Goal: Browse casually

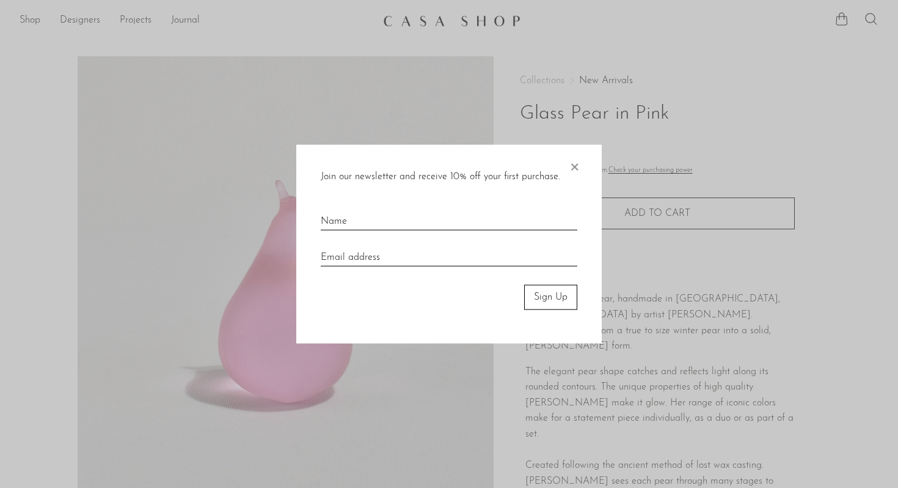
click at [571, 164] on span "×" at bounding box center [574, 164] width 12 height 39
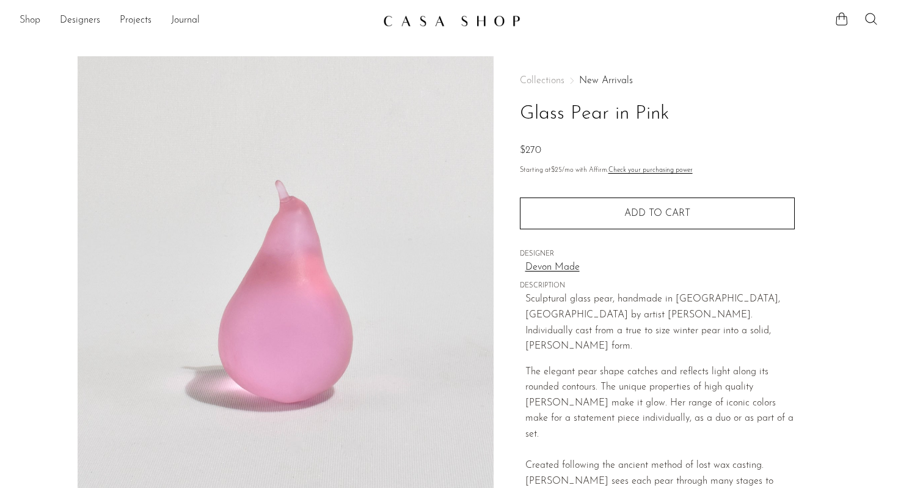
click at [31, 19] on link "Shop" at bounding box center [30, 21] width 21 height 16
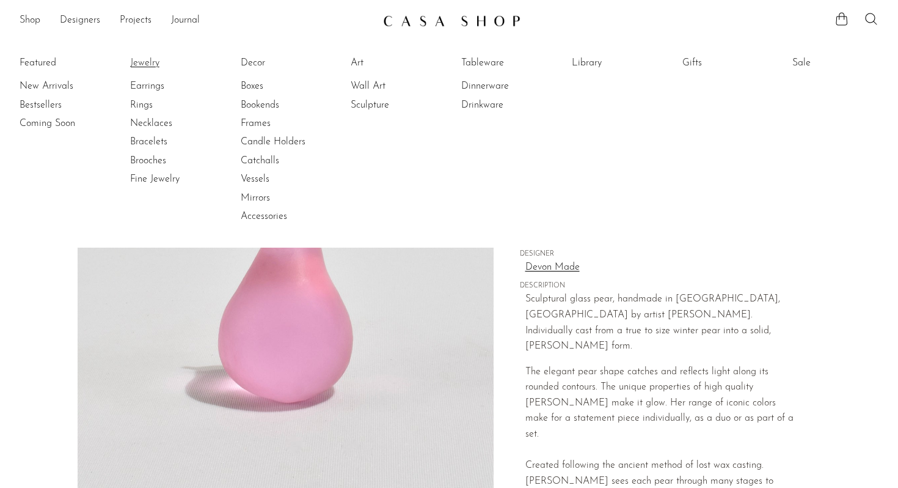
click at [148, 66] on link "Jewelry" at bounding box center [176, 62] width 92 height 13
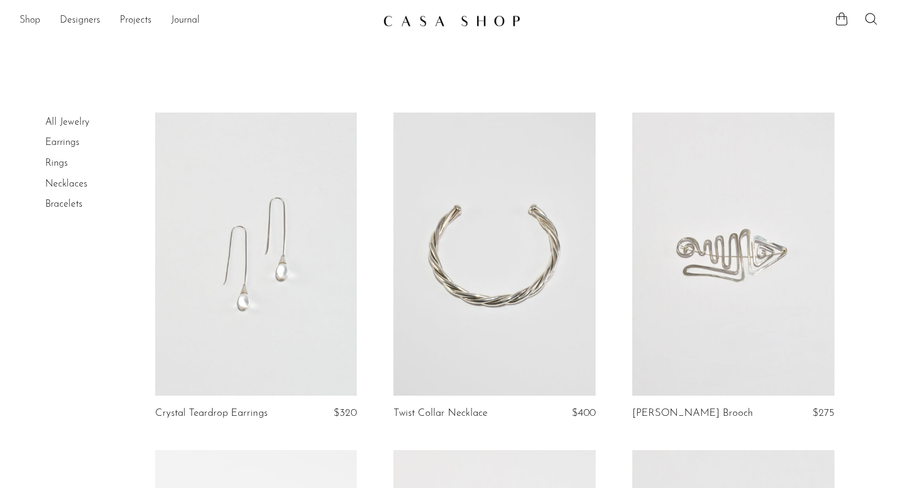
click at [27, 19] on link "Shop" at bounding box center [30, 21] width 21 height 16
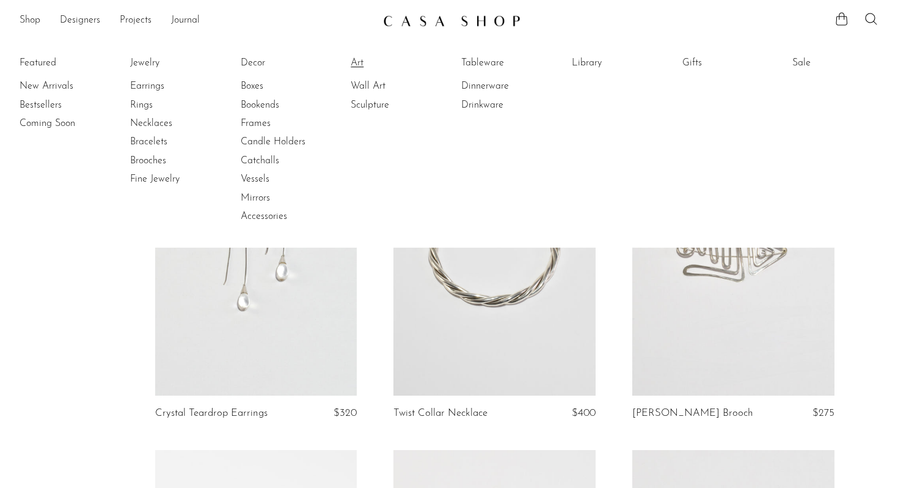
click at [359, 62] on link "Art" at bounding box center [397, 62] width 92 height 13
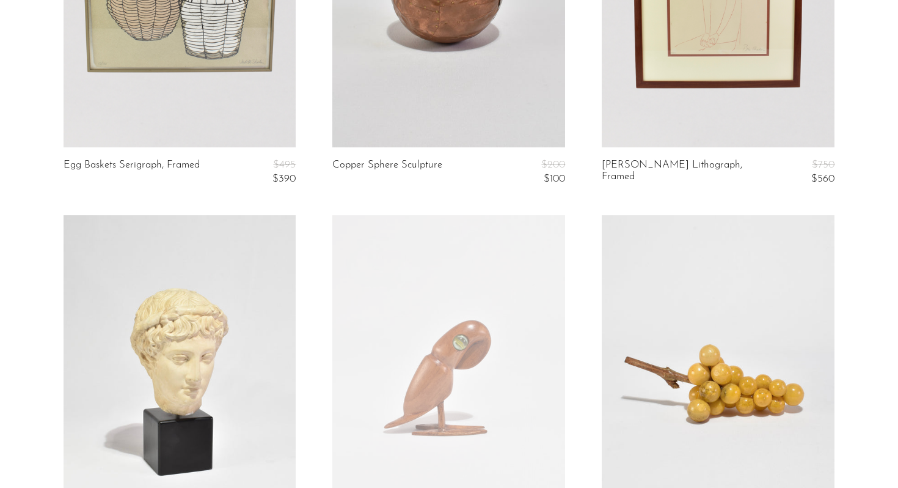
scroll to position [4361, 0]
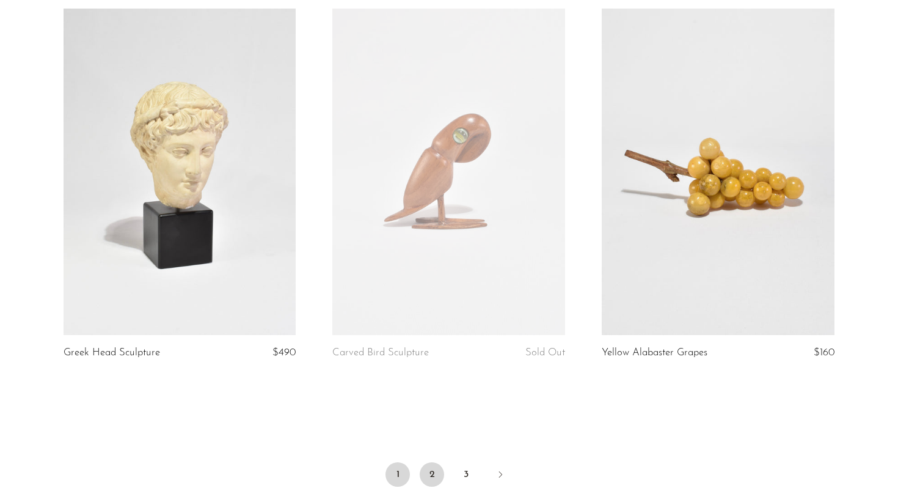
click at [433, 463] on link "2" at bounding box center [432, 474] width 24 height 24
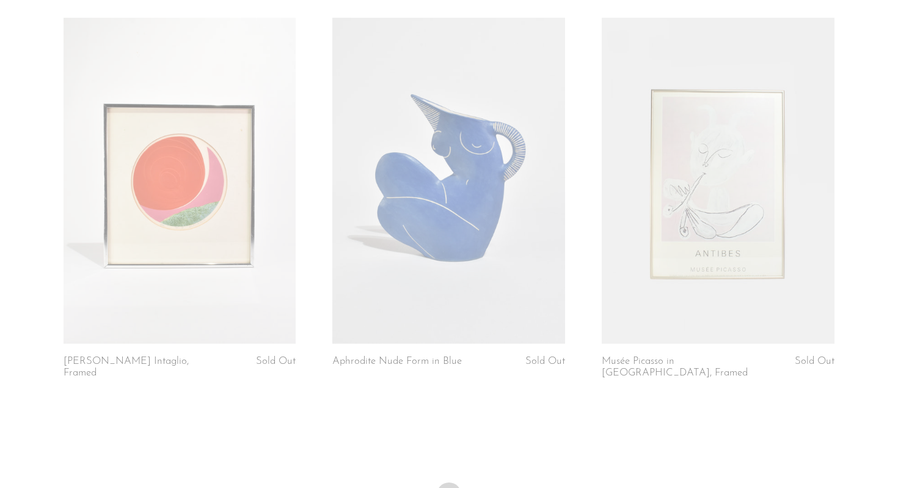
scroll to position [4398, 0]
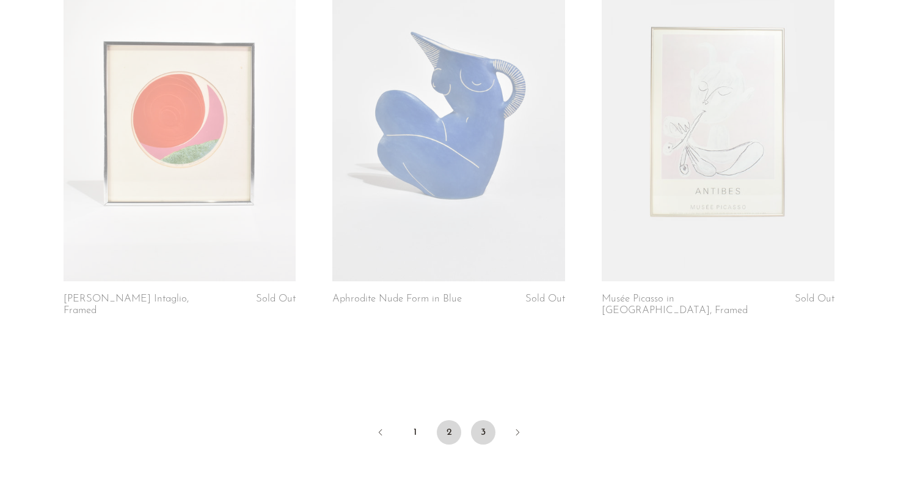
click at [478, 420] on link "3" at bounding box center [483, 432] width 24 height 24
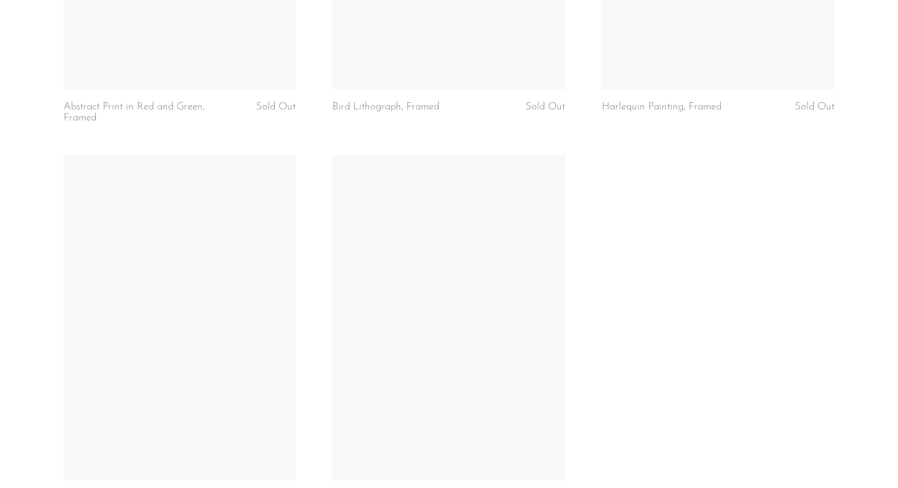
scroll to position [3399, 0]
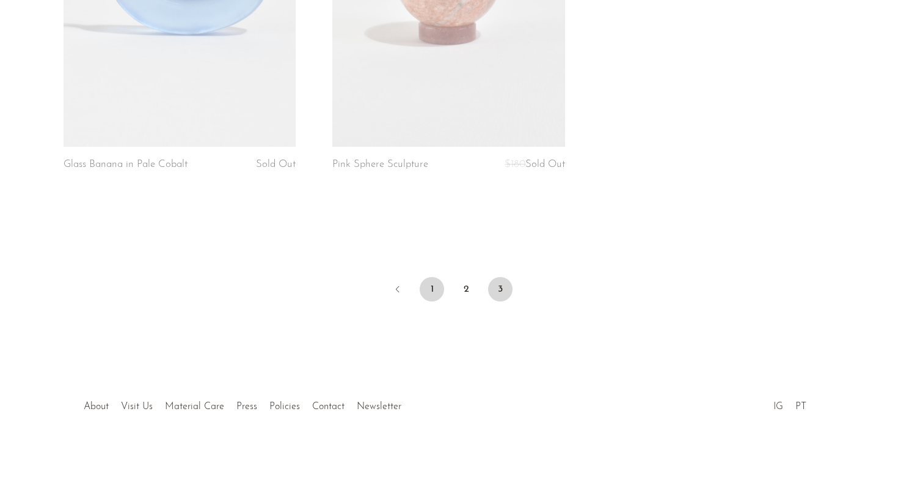
click at [442, 291] on link "1" at bounding box center [432, 289] width 24 height 24
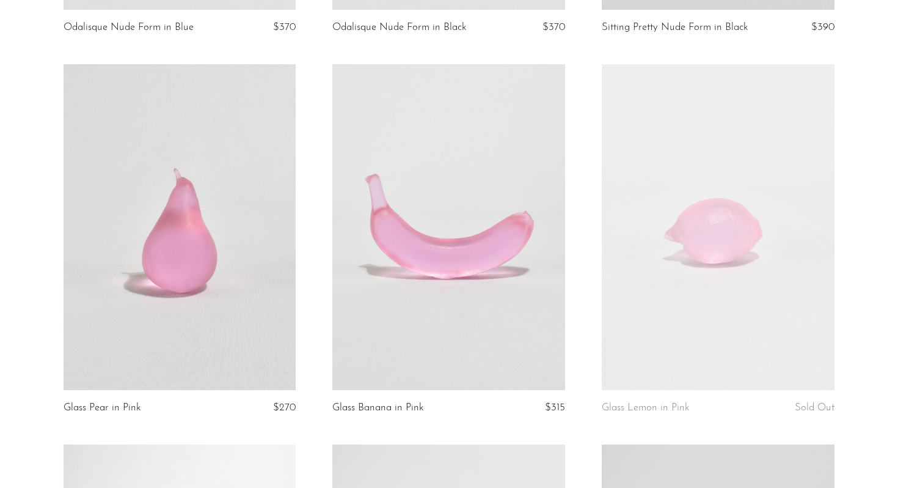
scroll to position [2759, 0]
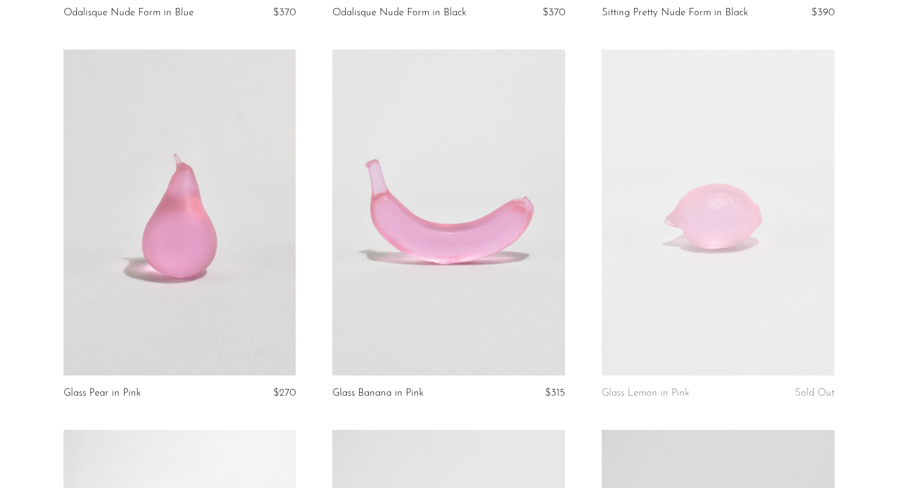
click at [444, 234] on link at bounding box center [448, 212] width 233 height 326
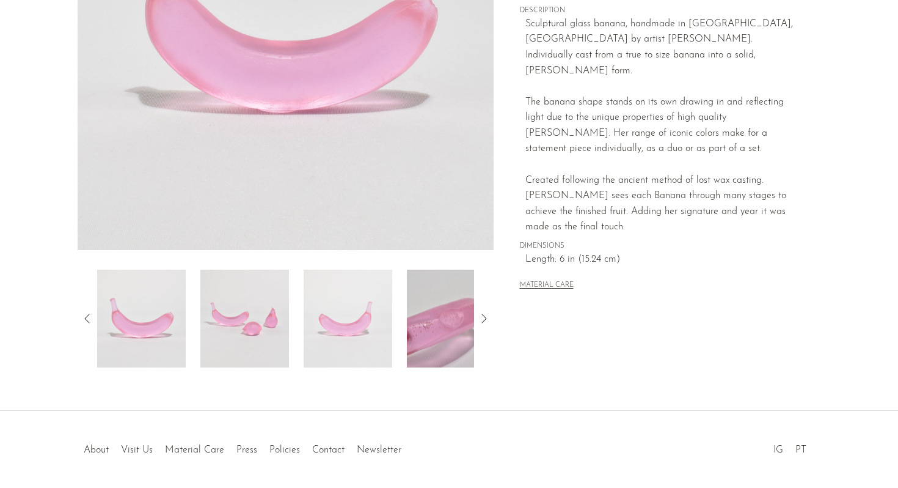
scroll to position [308, 0]
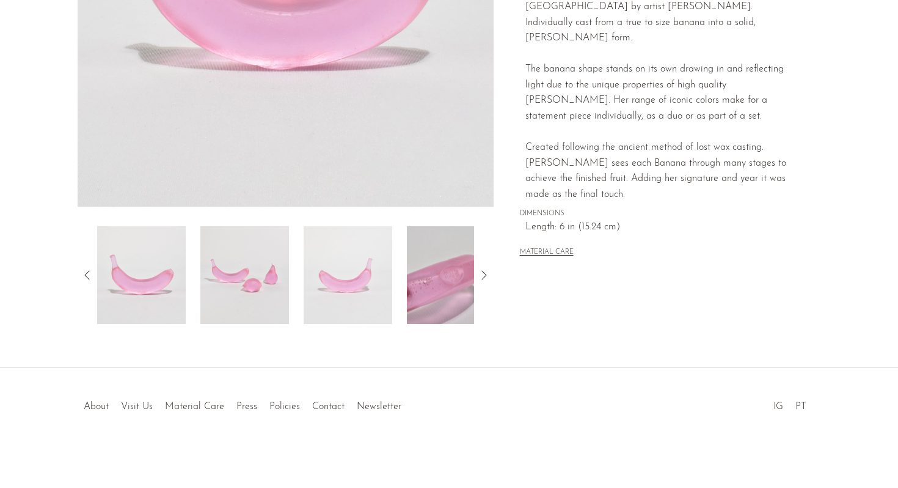
click at [264, 279] on img at bounding box center [244, 275] width 89 height 98
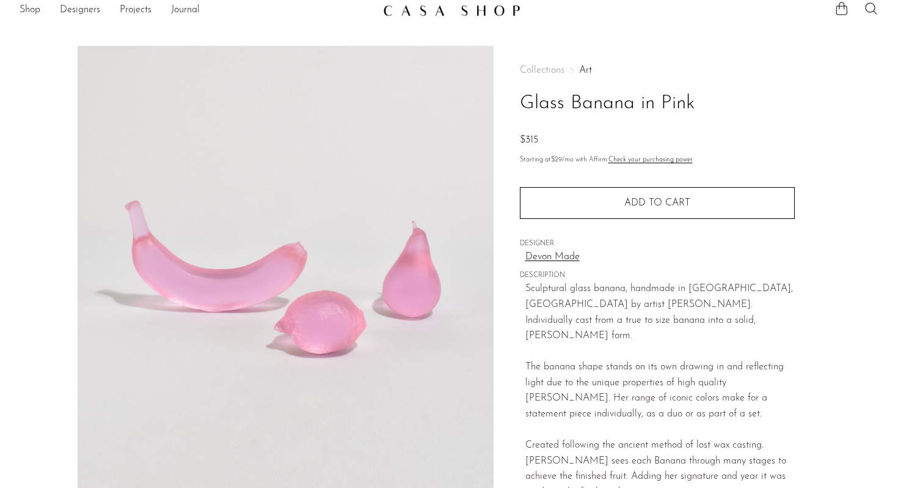
scroll to position [0, 0]
